Goal: Information Seeking & Learning: Check status

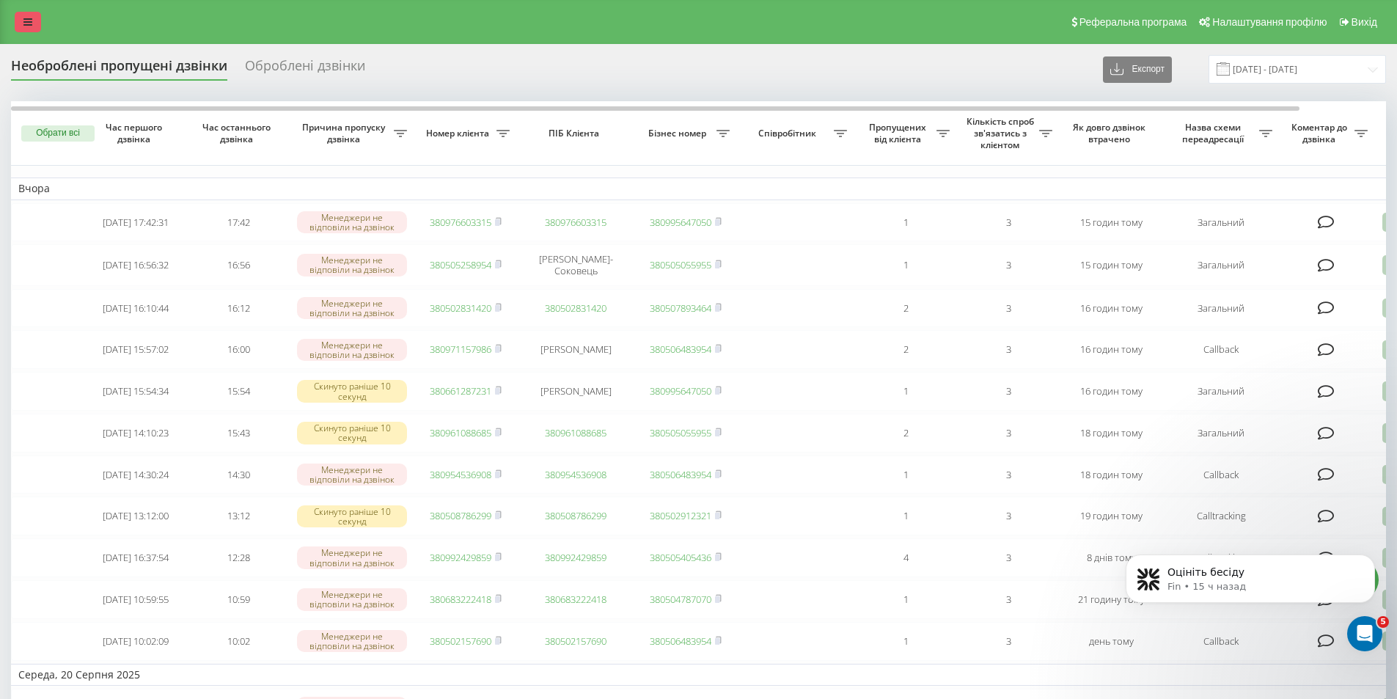
click at [32, 16] on link at bounding box center [28, 22] width 26 height 21
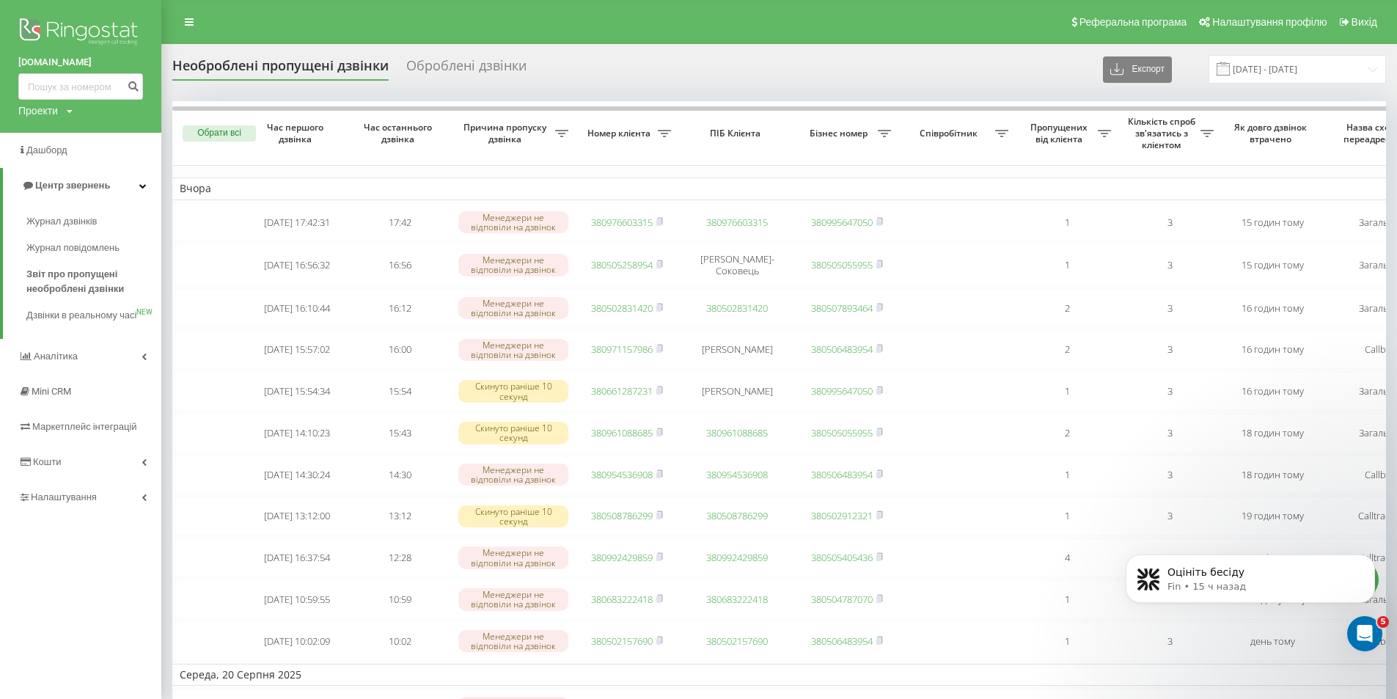
click at [65, 67] on link "[DOMAIN_NAME]" at bounding box center [80, 62] width 125 height 15
click at [69, 84] on input at bounding box center [80, 86] width 125 height 26
paste input "0663687052"
type input "0663687052"
click at [125, 89] on button "submit" at bounding box center [133, 86] width 20 height 26
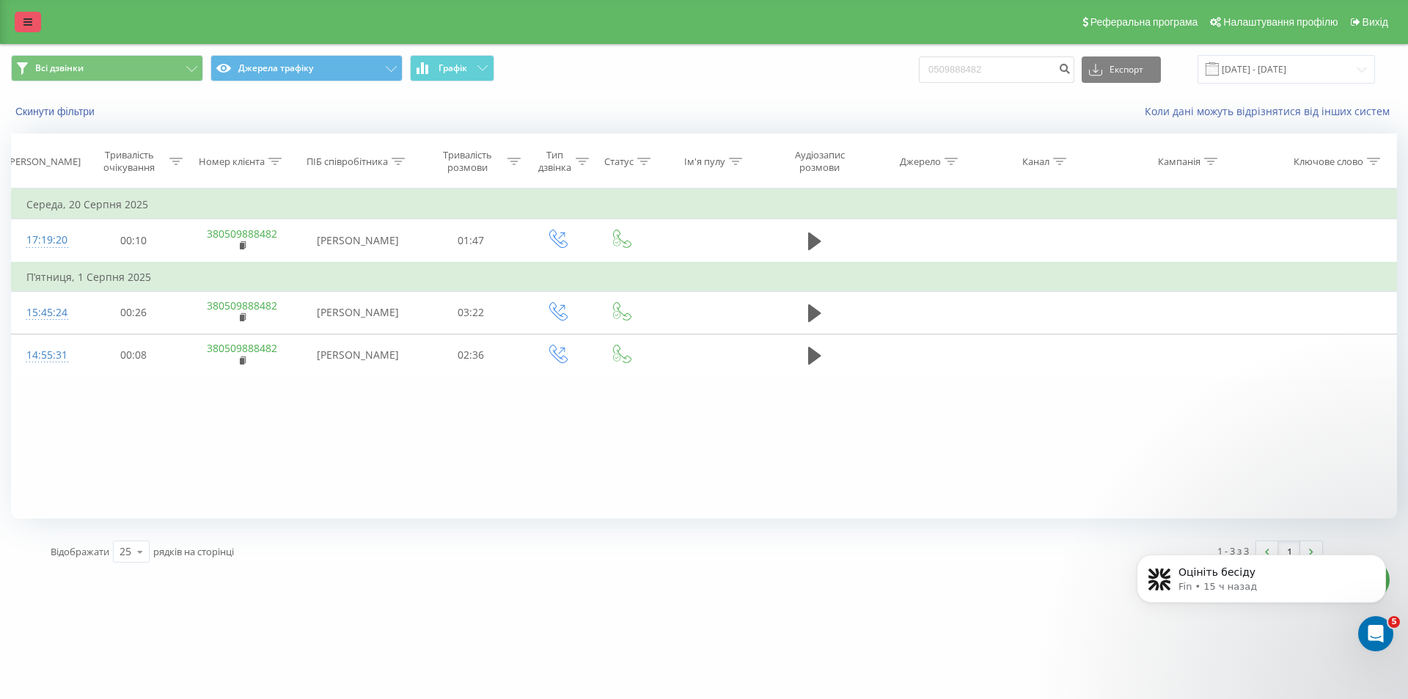
click at [16, 28] on link at bounding box center [28, 22] width 26 height 21
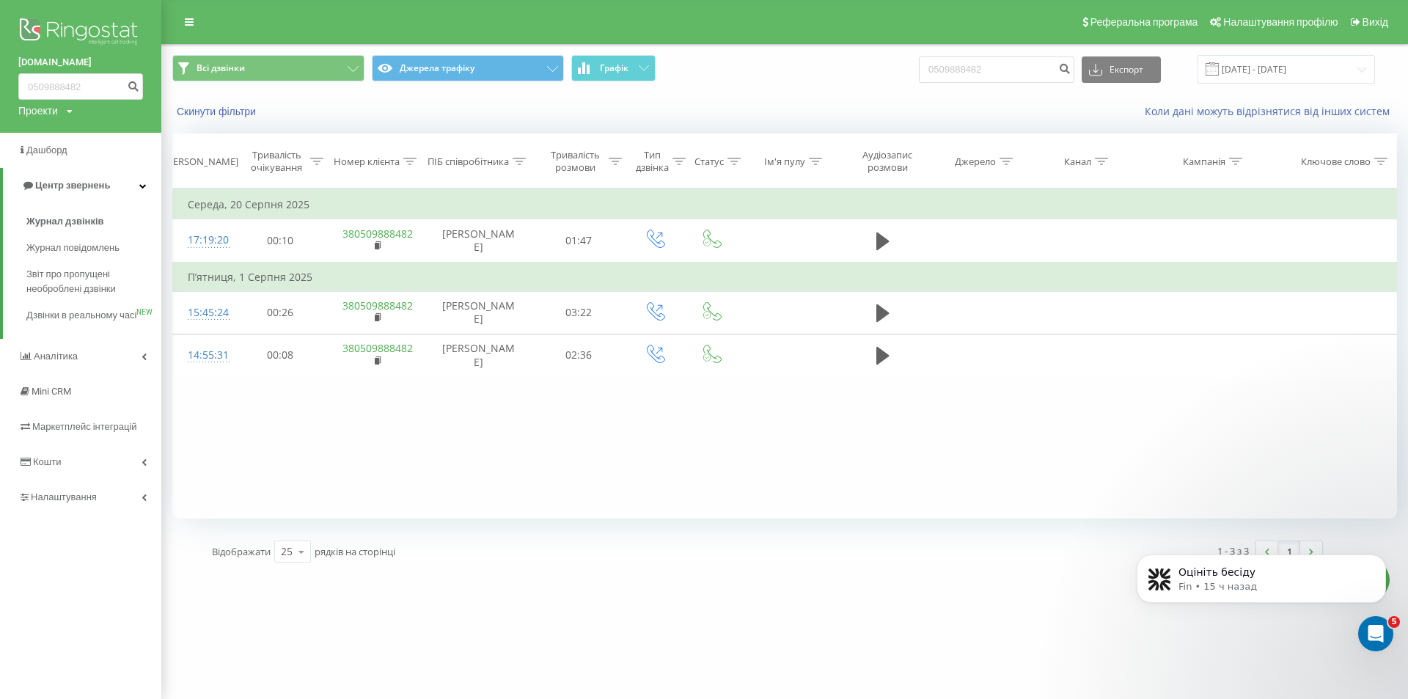
click at [25, 30] on div "[DOMAIN_NAME] 0509888482 Проекти [DOMAIN_NAME]" at bounding box center [80, 66] width 161 height 133
click at [77, 84] on input "0509888482" at bounding box center [80, 86] width 125 height 26
paste input "380953305693"
type input "380953305693"
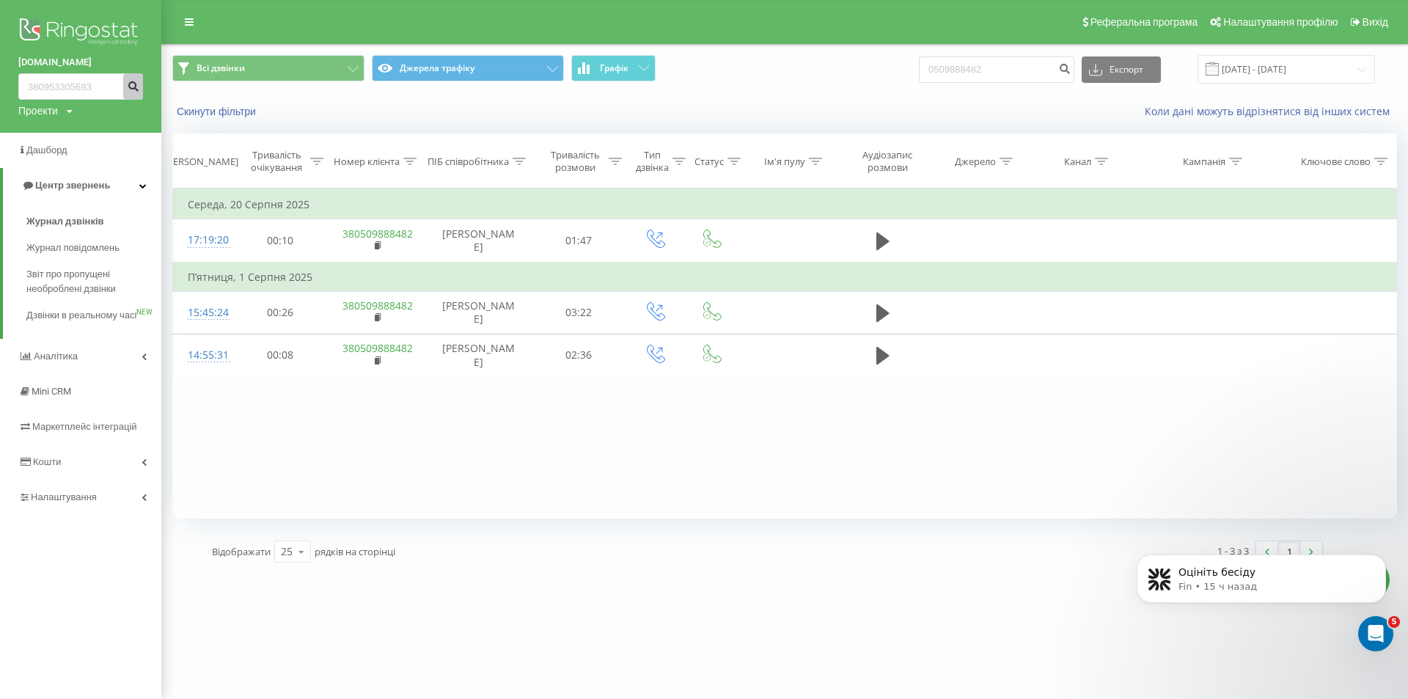
click at [125, 91] on button "submit" at bounding box center [133, 86] width 20 height 26
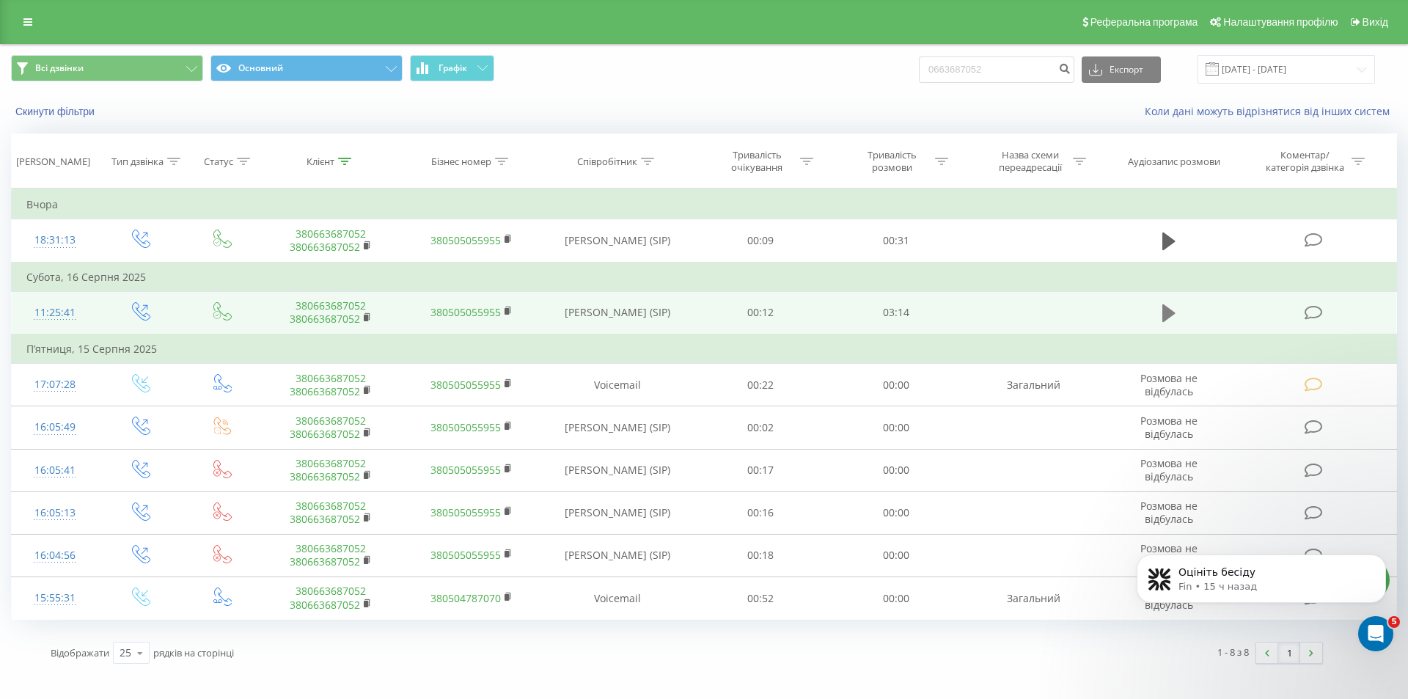
click at [1167, 312] on icon at bounding box center [1168, 313] width 13 height 18
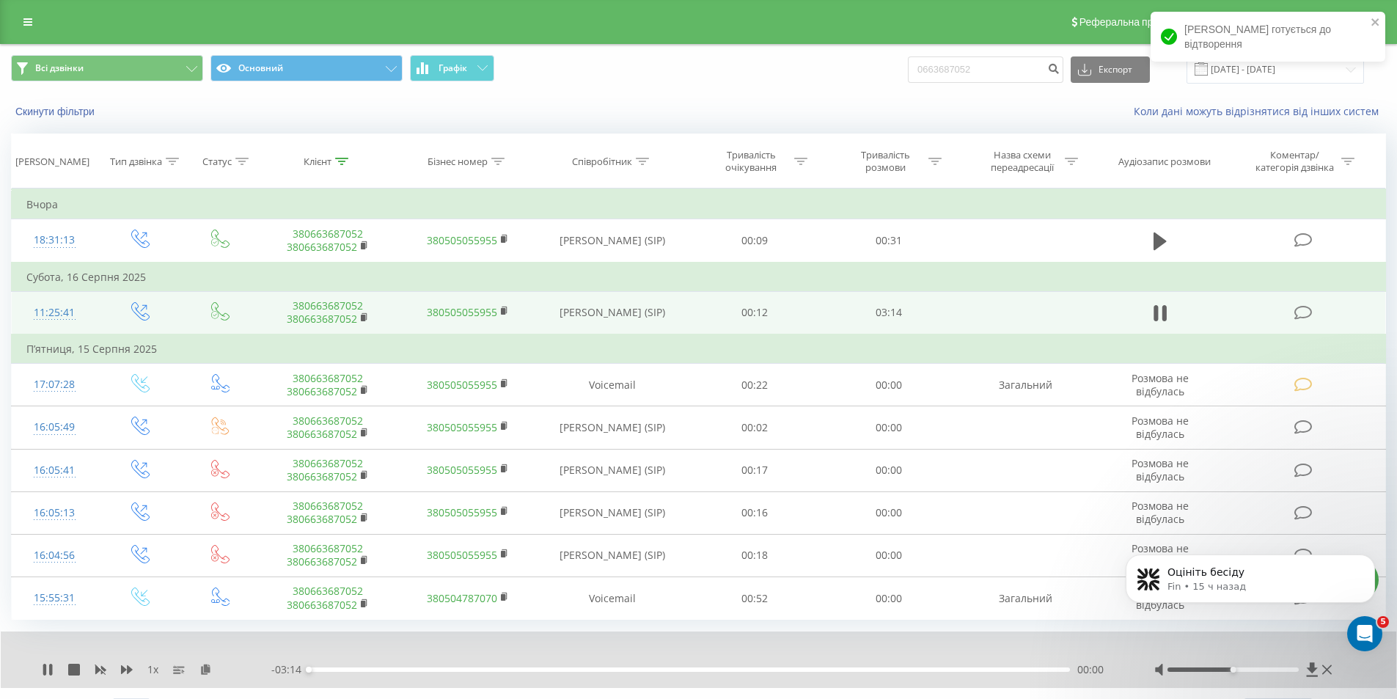
drag, startPoint x: 1268, startPoint y: 667, endPoint x: 1265, endPoint y: 659, distance: 8.6
click at [1301, 673] on div at bounding box center [1244, 669] width 181 height 15
drag, startPoint x: 1265, startPoint y: 668, endPoint x: 1300, endPoint y: 664, distance: 35.5
click at [1300, 664] on div at bounding box center [1244, 669] width 181 height 15
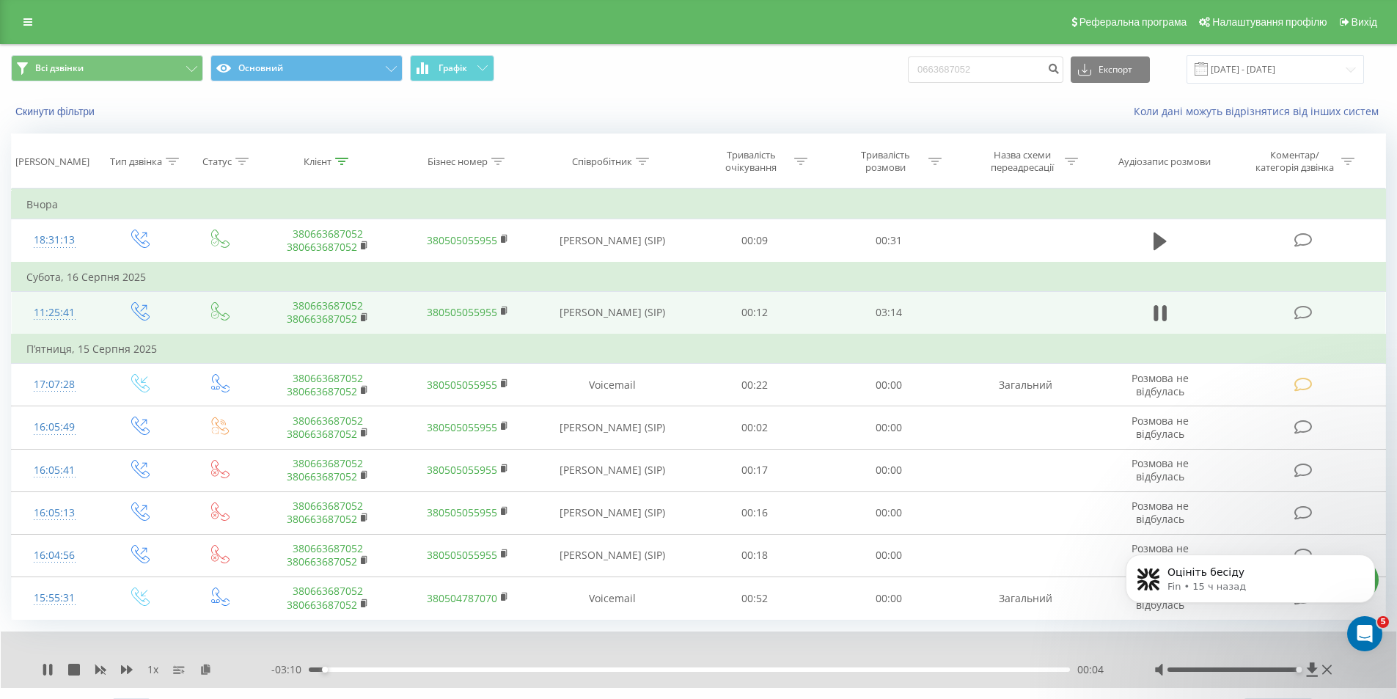
click at [152, 669] on span "1 x" at bounding box center [152, 669] width 11 height 15
click at [115, 667] on div "1 x" at bounding box center [156, 669] width 229 height 15
click at [128, 672] on icon at bounding box center [127, 669] width 12 height 9
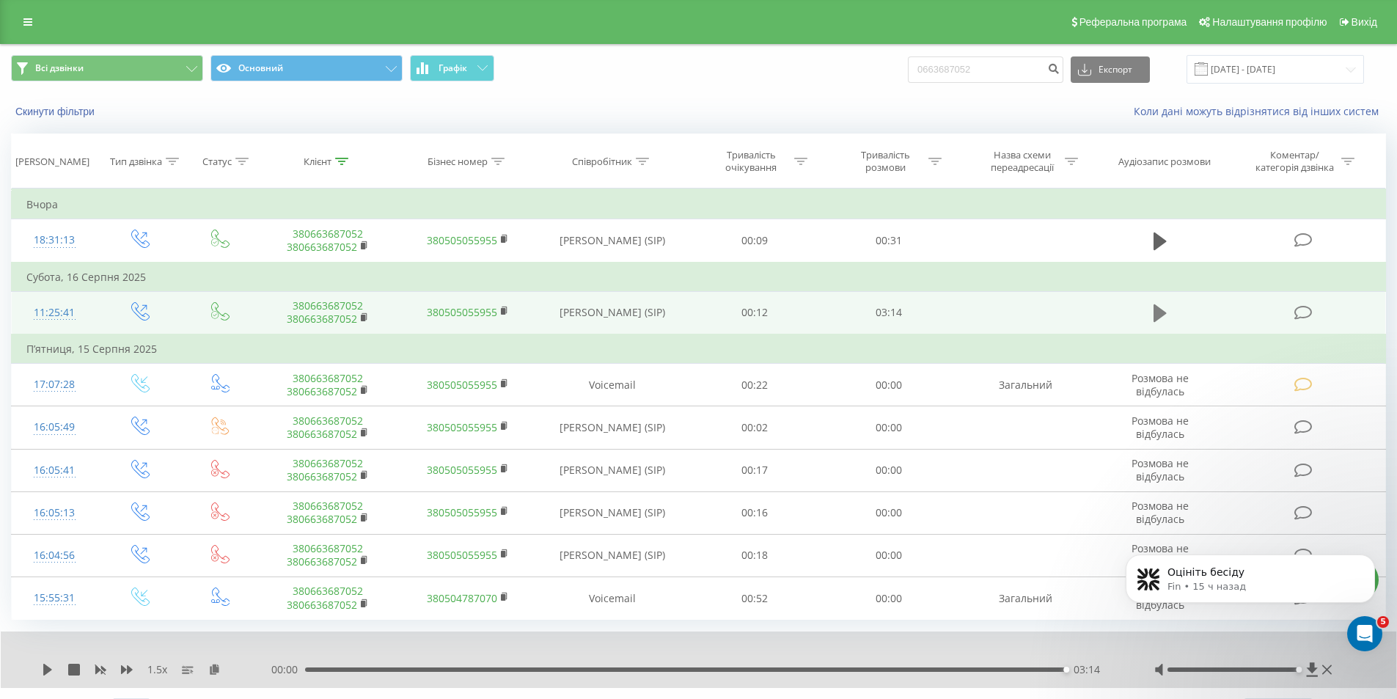
click at [1159, 323] on icon at bounding box center [1159, 313] width 13 height 21
click at [1158, 317] on icon at bounding box center [1159, 313] width 13 height 18
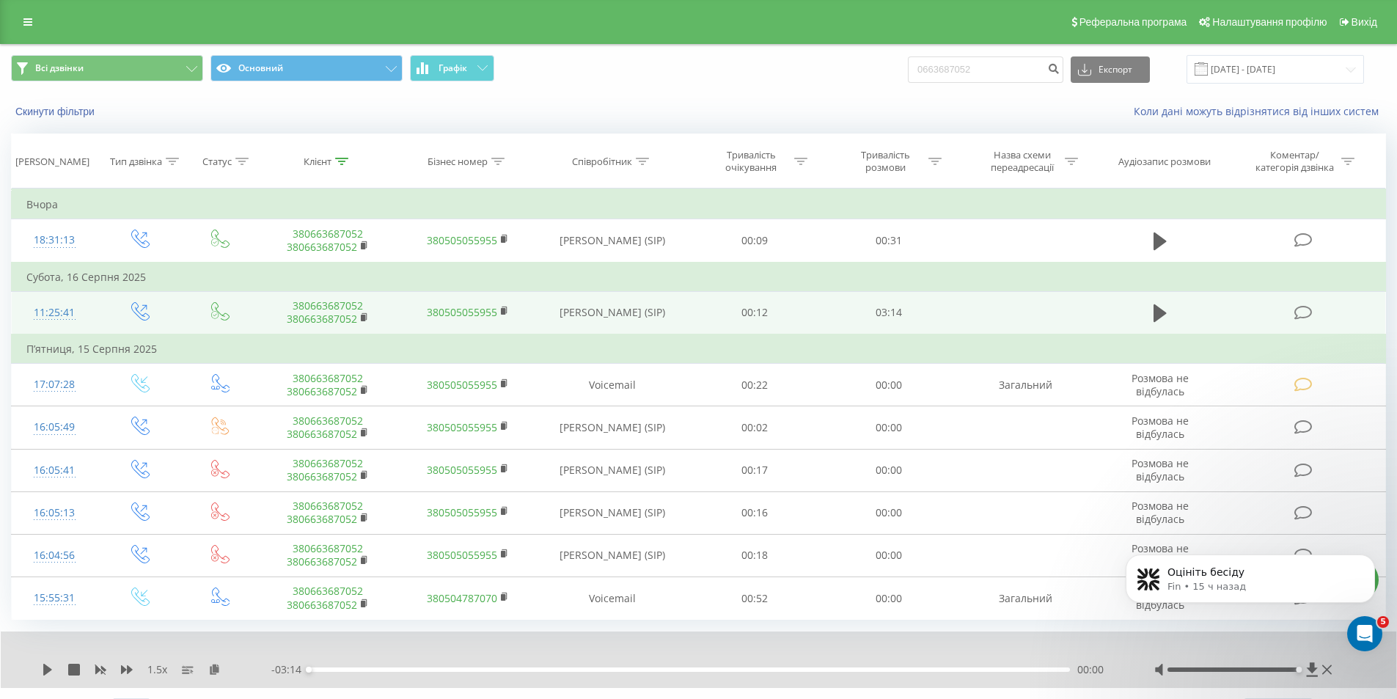
click at [1139, 306] on td at bounding box center [1159, 312] width 129 height 43
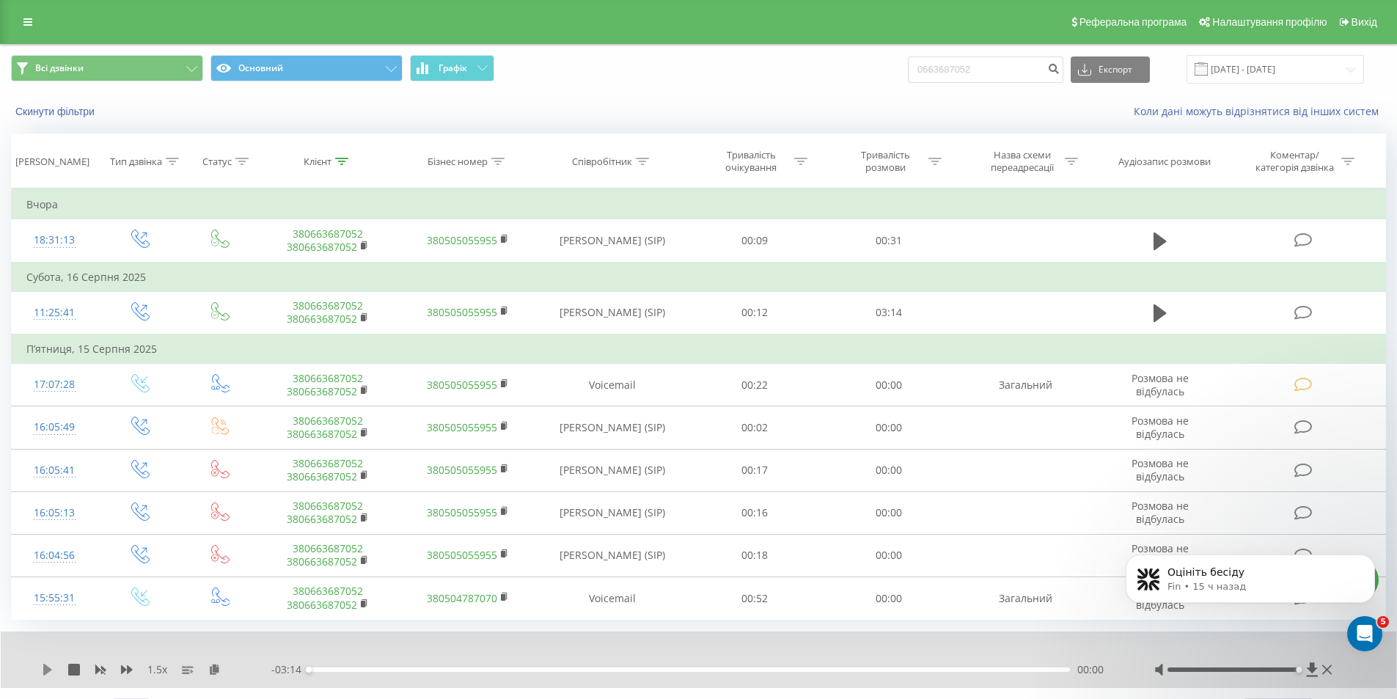
click at [43, 672] on icon at bounding box center [48, 670] width 12 height 12
click at [1313, 667] on icon at bounding box center [1312, 670] width 11 height 14
click at [1313, 674] on icon at bounding box center [1312, 669] width 12 height 15
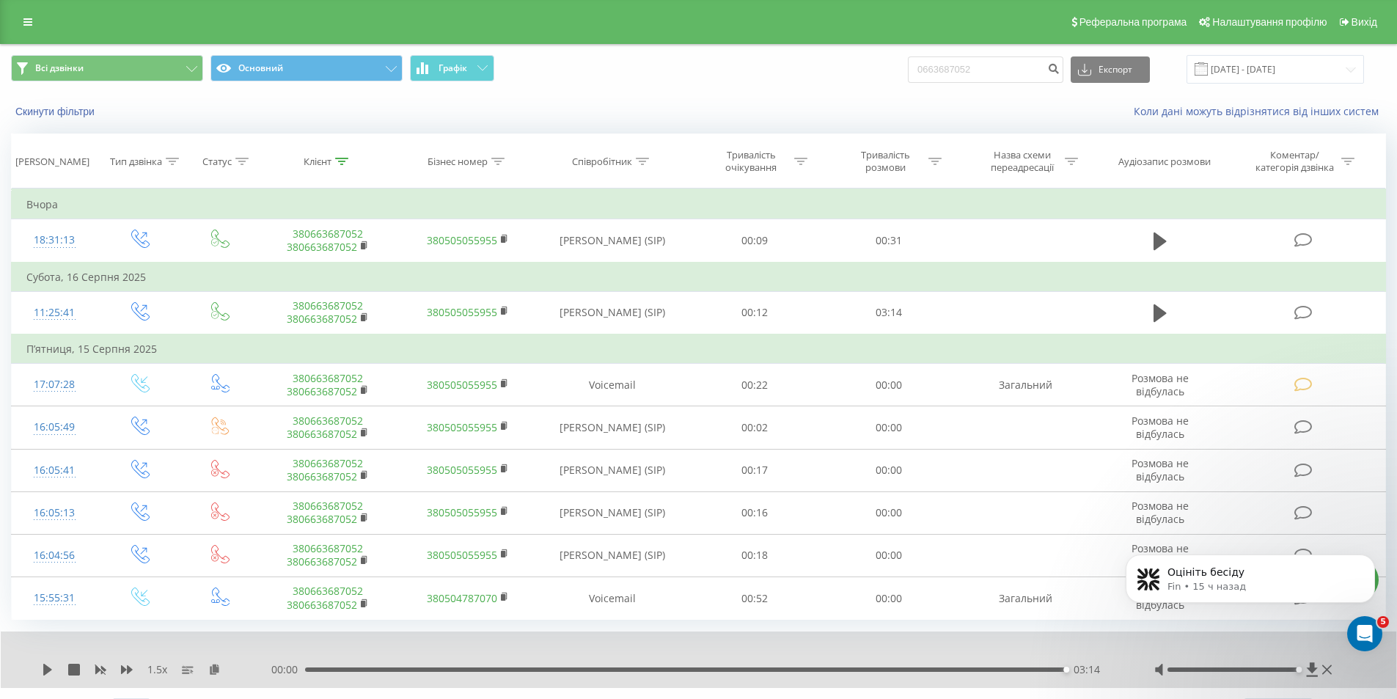
click at [29, 11] on div "Реферальна програма Налаштування профілю Вихід" at bounding box center [698, 22] width 1397 height 44
click at [37, 20] on link at bounding box center [28, 22] width 26 height 21
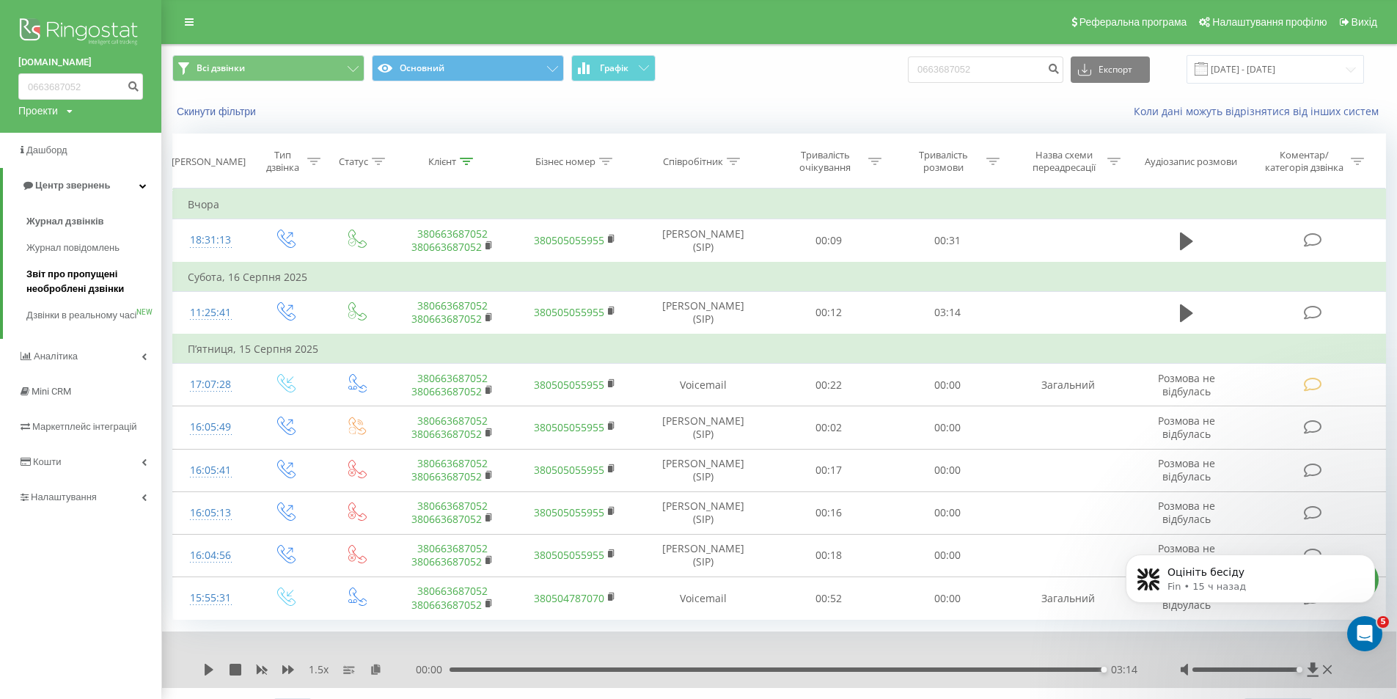
click at [63, 281] on span "Звіт про пропущені необроблені дзвінки" at bounding box center [90, 281] width 128 height 29
click at [74, 268] on span "Звіт про пропущені необроблені дзвінки" at bounding box center [90, 281] width 128 height 29
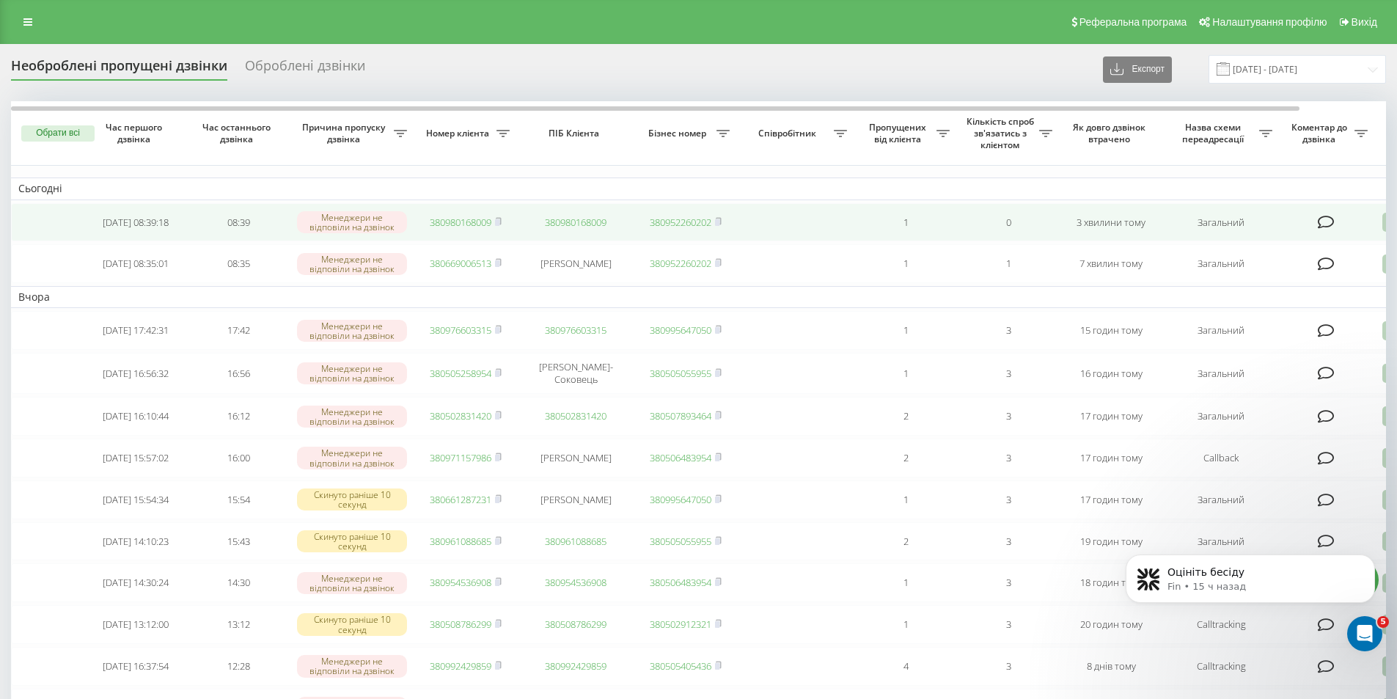
click at [463, 220] on link "380980168009" at bounding box center [461, 222] width 62 height 13
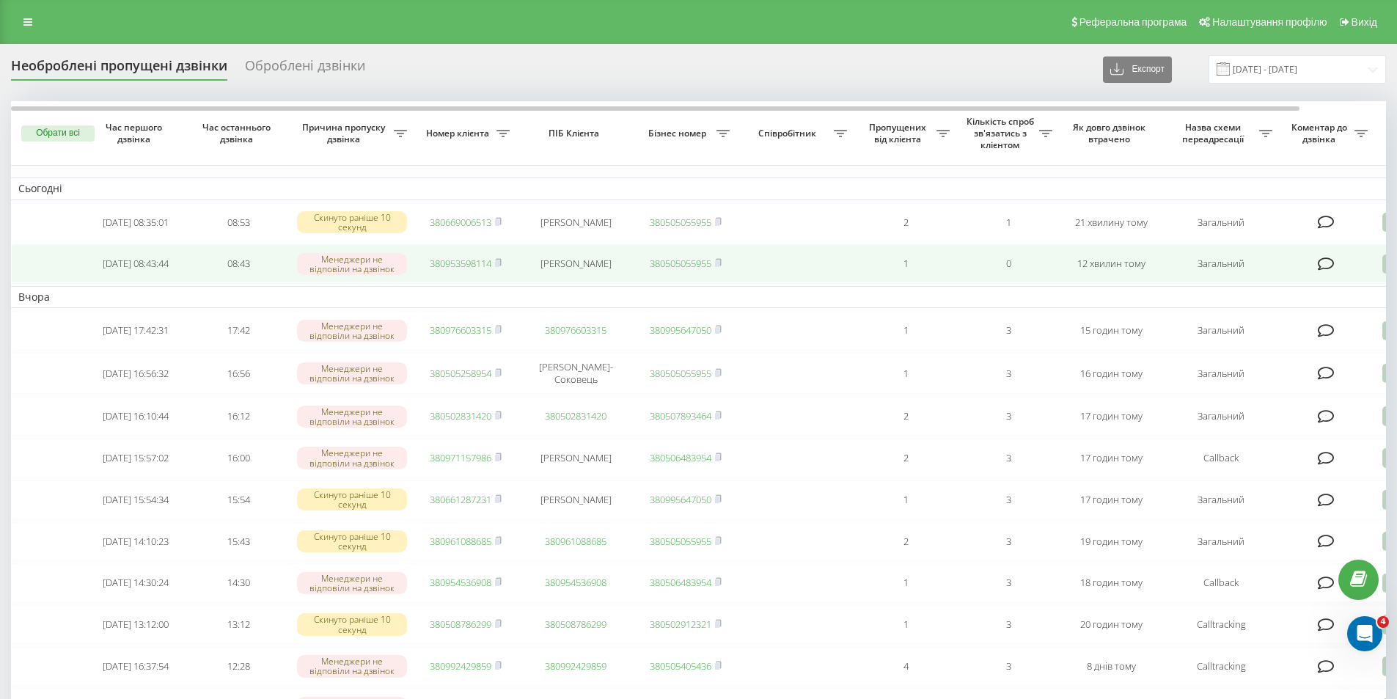
click at [443, 265] on link "380953598114" at bounding box center [461, 263] width 62 height 13
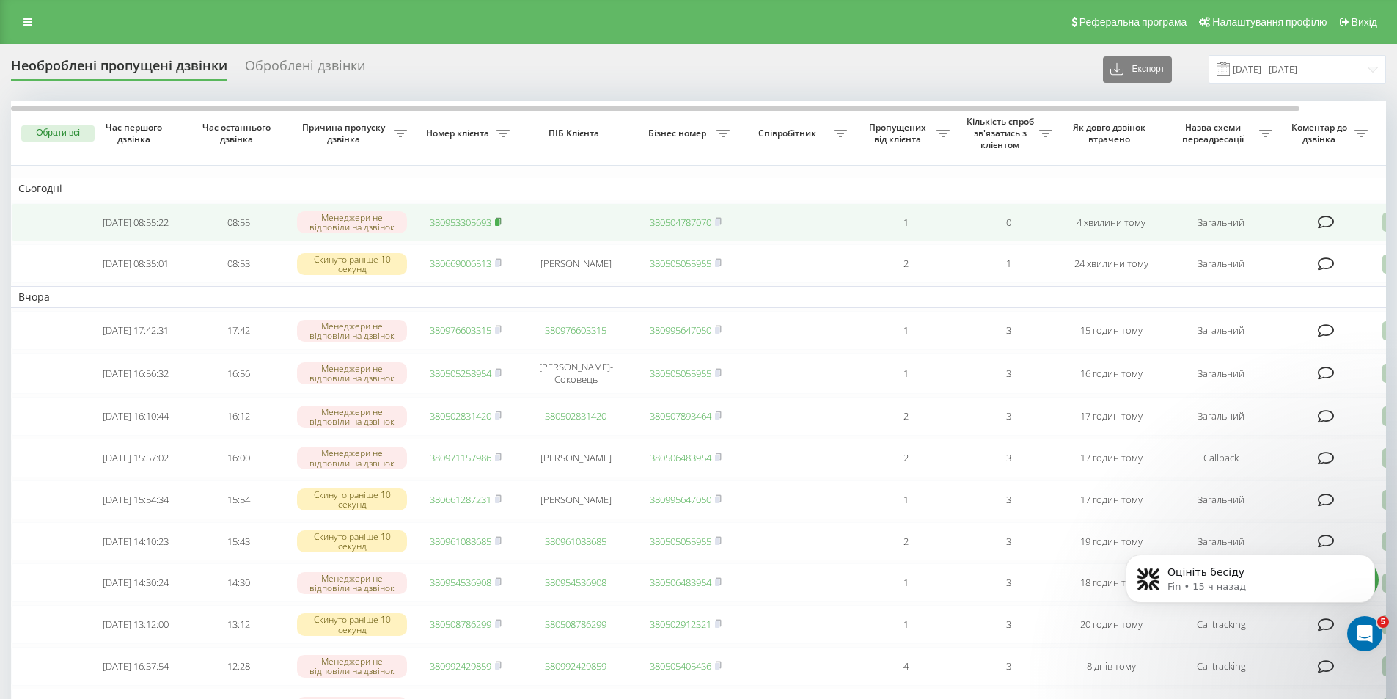
click at [499, 226] on rect at bounding box center [497, 222] width 4 height 7
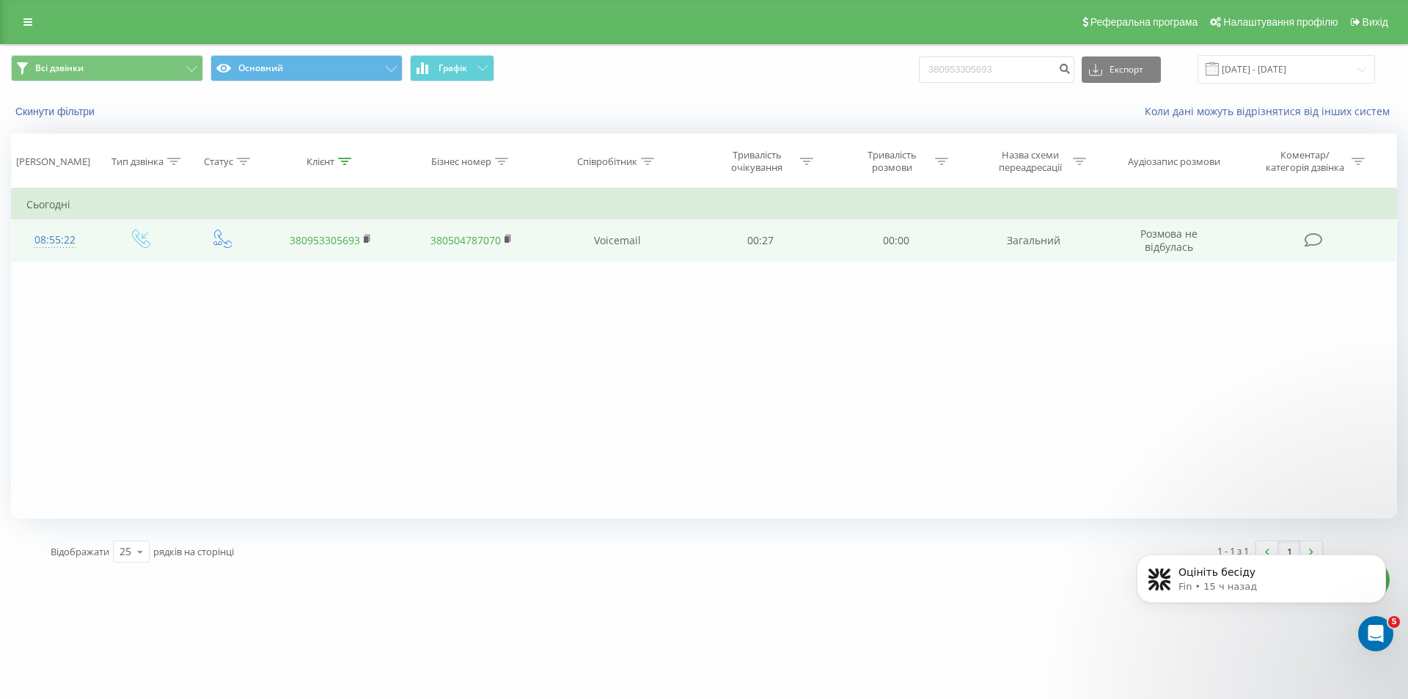
click at [306, 242] on link "380953305693" at bounding box center [325, 240] width 70 height 14
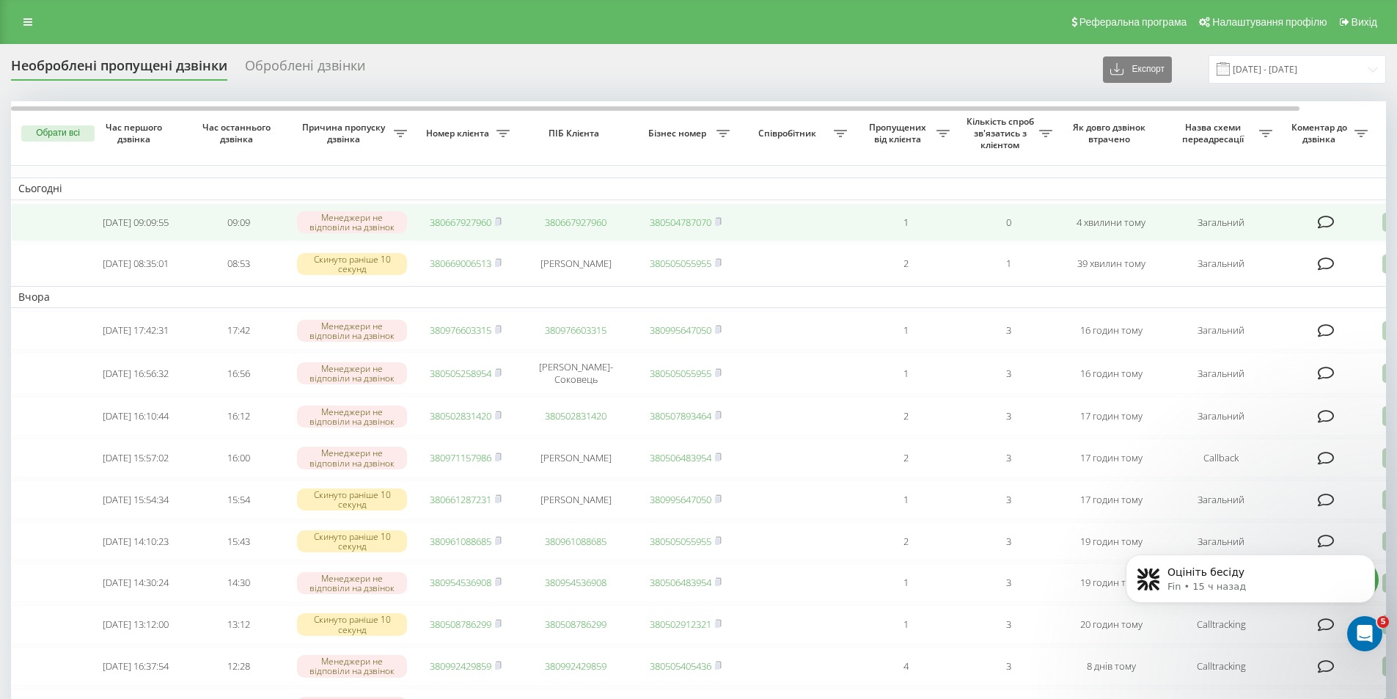
click at [464, 222] on link "380667927960" at bounding box center [461, 222] width 62 height 13
